Goal: Task Accomplishment & Management: Use online tool/utility

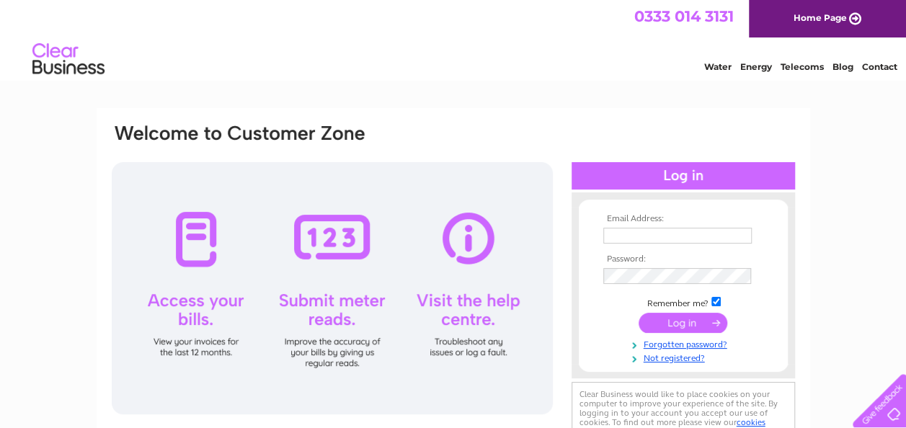
type input "pjbrookes@hotmail.co.uk"
click at [659, 317] on input "submit" at bounding box center [683, 323] width 89 height 20
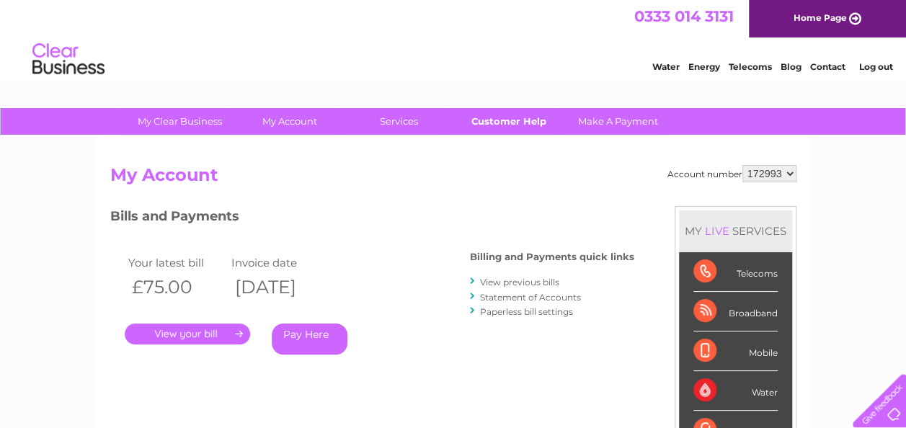
click at [522, 124] on link "Customer Help" at bounding box center [508, 121] width 119 height 27
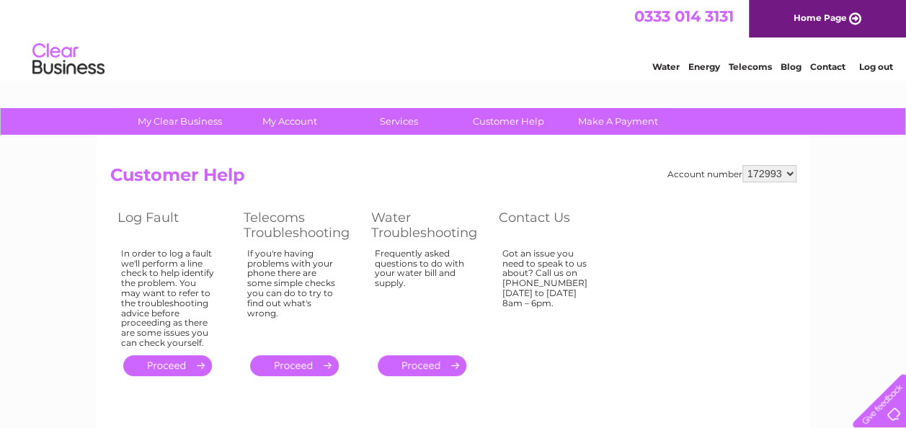
click at [293, 362] on link "." at bounding box center [294, 365] width 89 height 21
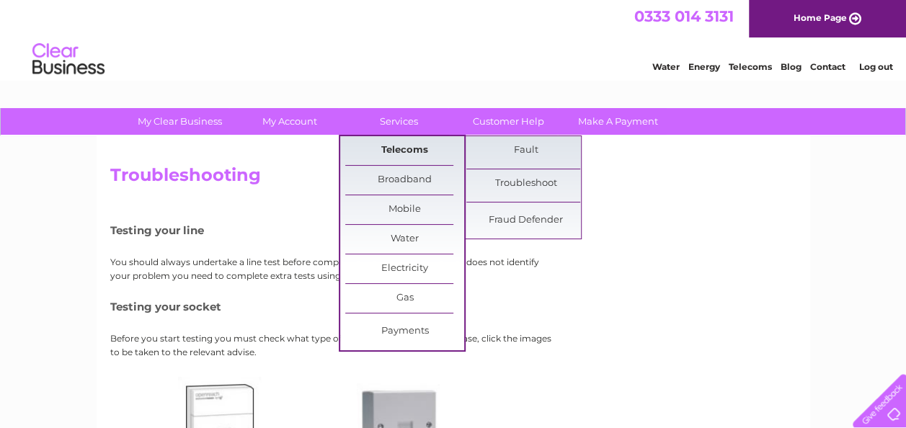
click at [377, 150] on link "Telecoms" at bounding box center [404, 150] width 119 height 29
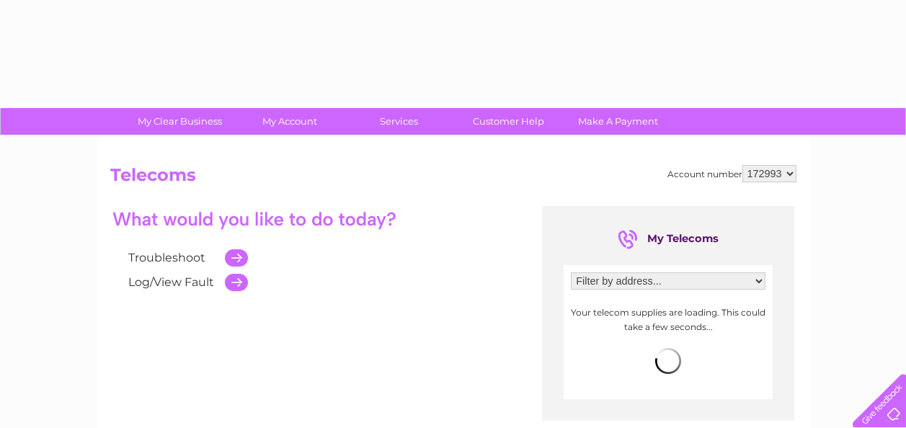
click at [514, 181] on h2 "Telecoms" at bounding box center [453, 178] width 686 height 27
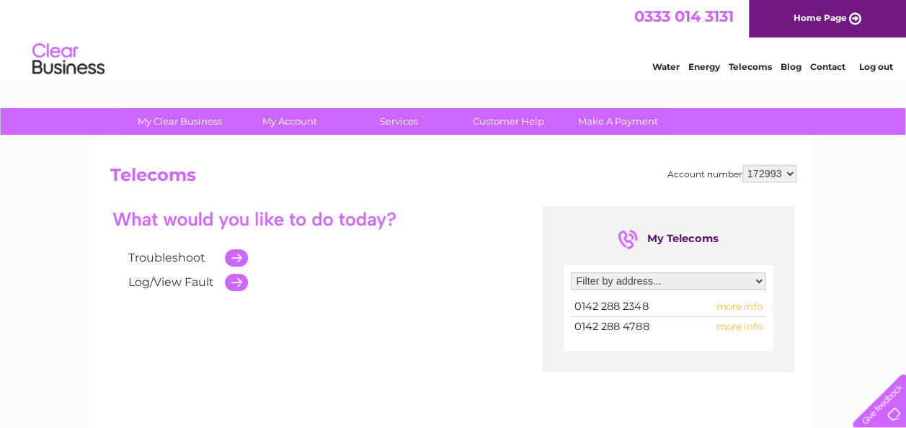
click at [241, 282] on td at bounding box center [233, 282] width 30 height 25
click at [231, 279] on td at bounding box center [233, 282] width 30 height 25
click at [259, 292] on div "Troubleshoot Log/View Fault" at bounding box center [316, 250] width 412 height 89
click at [236, 277] on td at bounding box center [233, 282] width 30 height 25
click at [236, 278] on td at bounding box center [233, 282] width 30 height 25
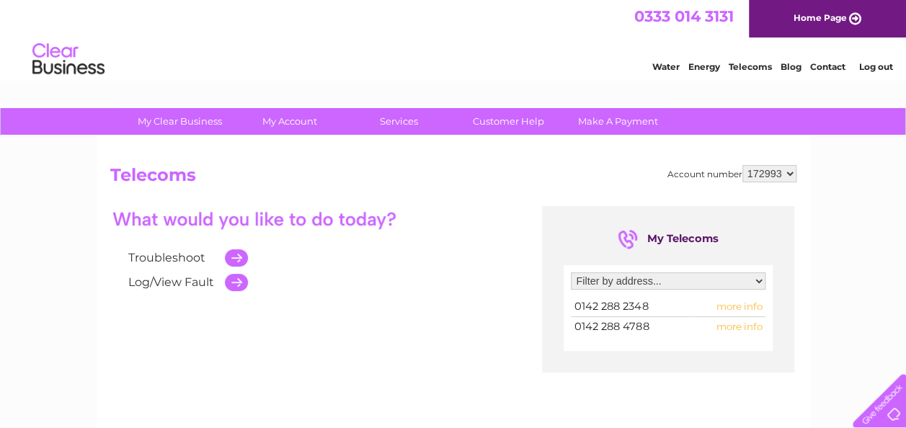
click at [236, 259] on td at bounding box center [233, 258] width 30 height 25
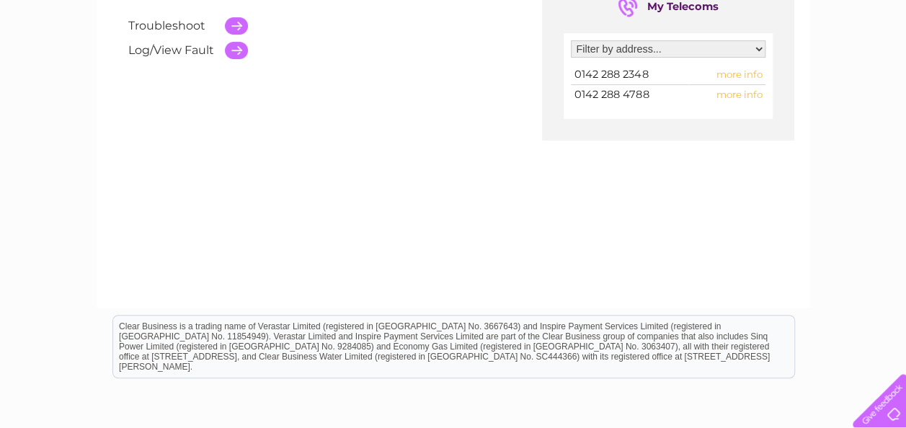
scroll to position [259, 0]
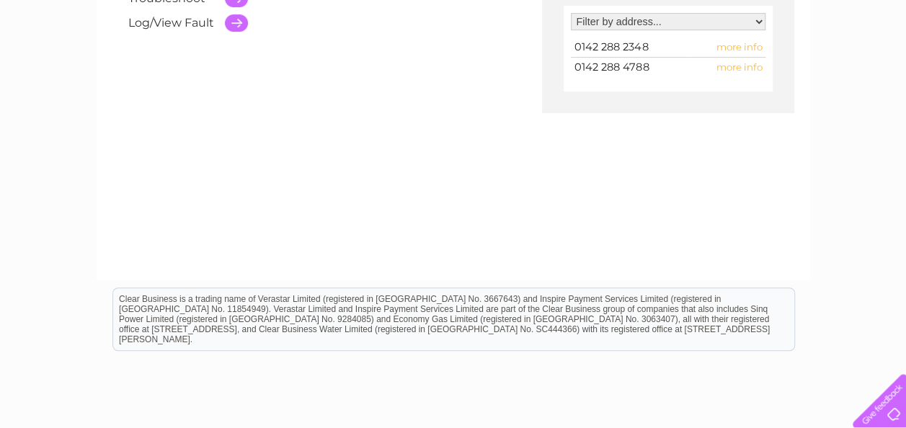
click at [750, 43] on span "more info" at bounding box center [739, 47] width 46 height 12
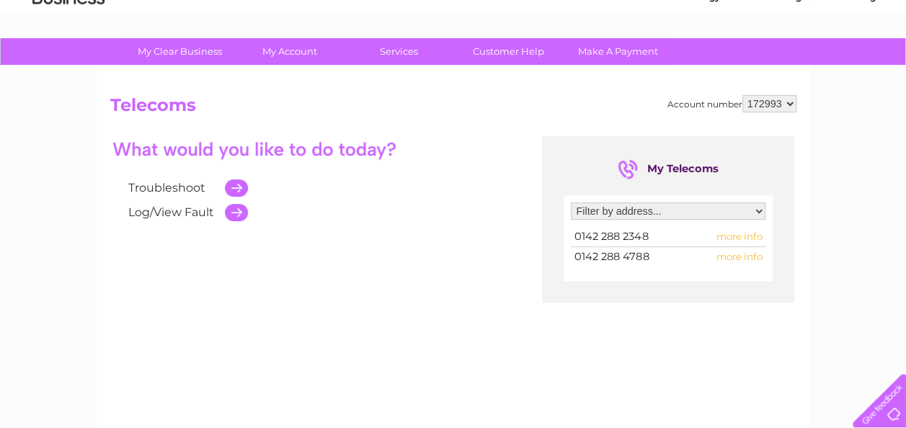
scroll to position [58, 0]
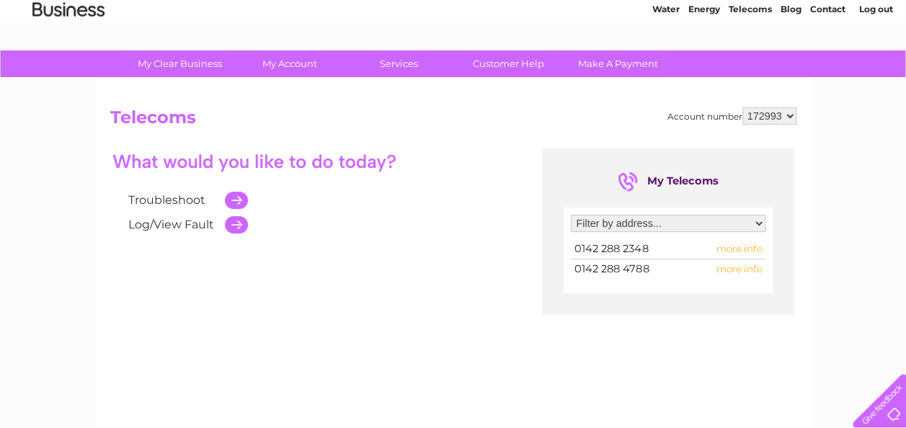
click at [140, 228] on link "Log/View Fault" at bounding box center [171, 225] width 86 height 14
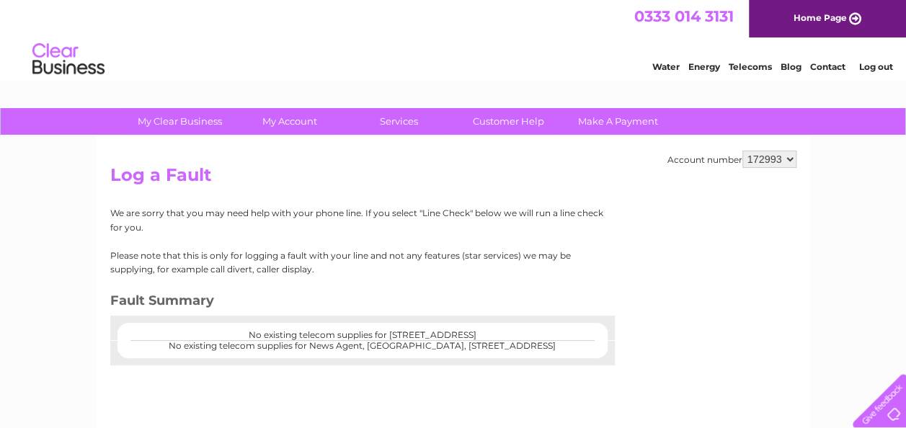
click at [824, 67] on link "Contact" at bounding box center [827, 66] width 35 height 11
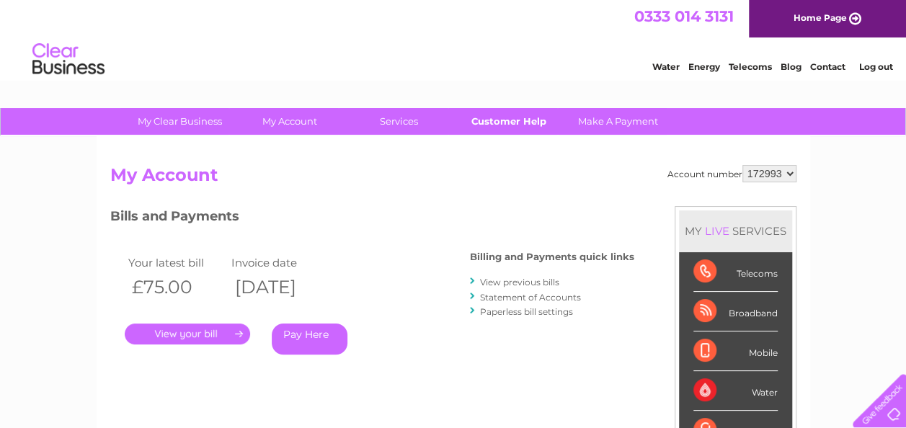
click at [497, 119] on link "Customer Help" at bounding box center [508, 121] width 119 height 27
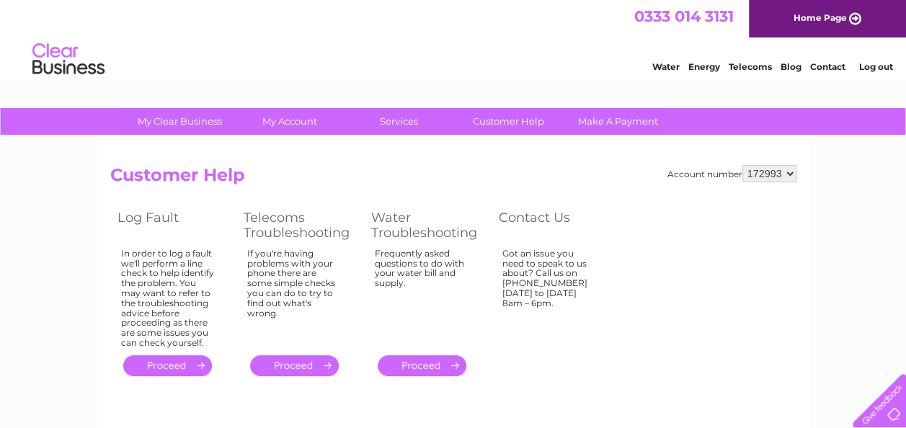
click at [497, 119] on link "Customer Help" at bounding box center [508, 121] width 119 height 27
